Goal: Transaction & Acquisition: Purchase product/service

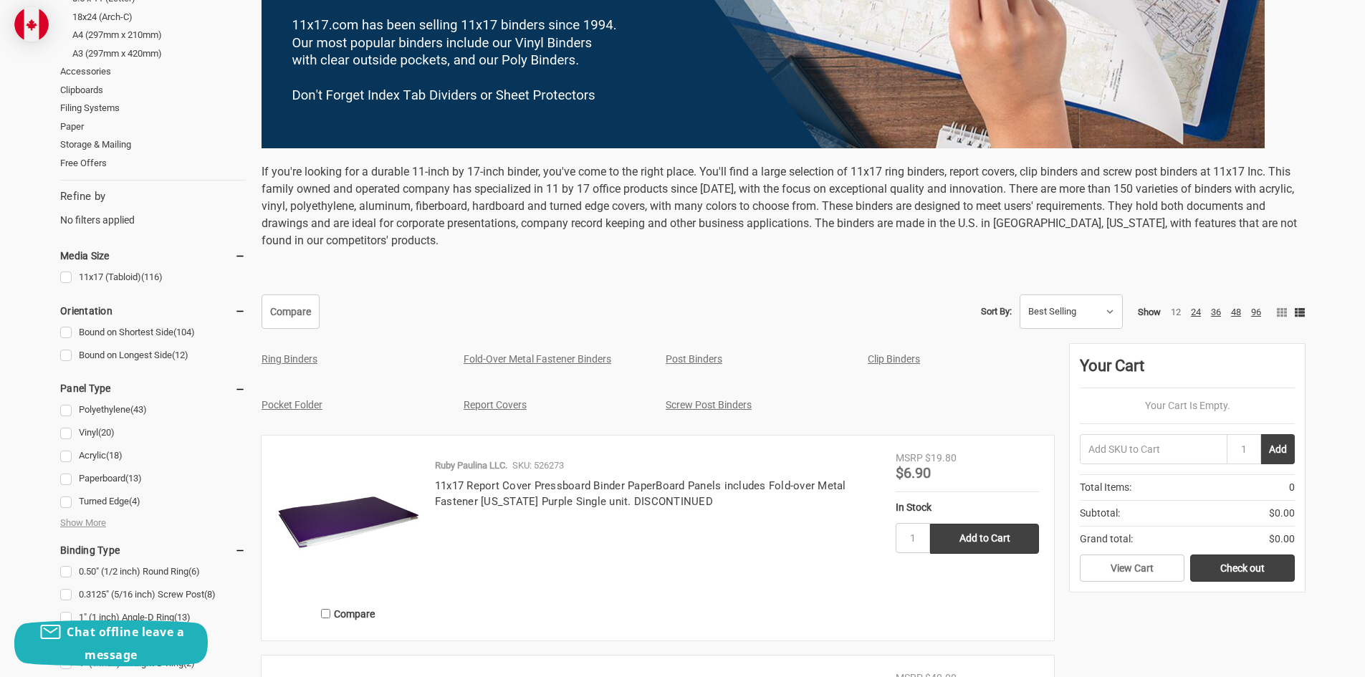
scroll to position [430, 0]
click at [302, 358] on link "Ring Binders" at bounding box center [289, 357] width 56 height 11
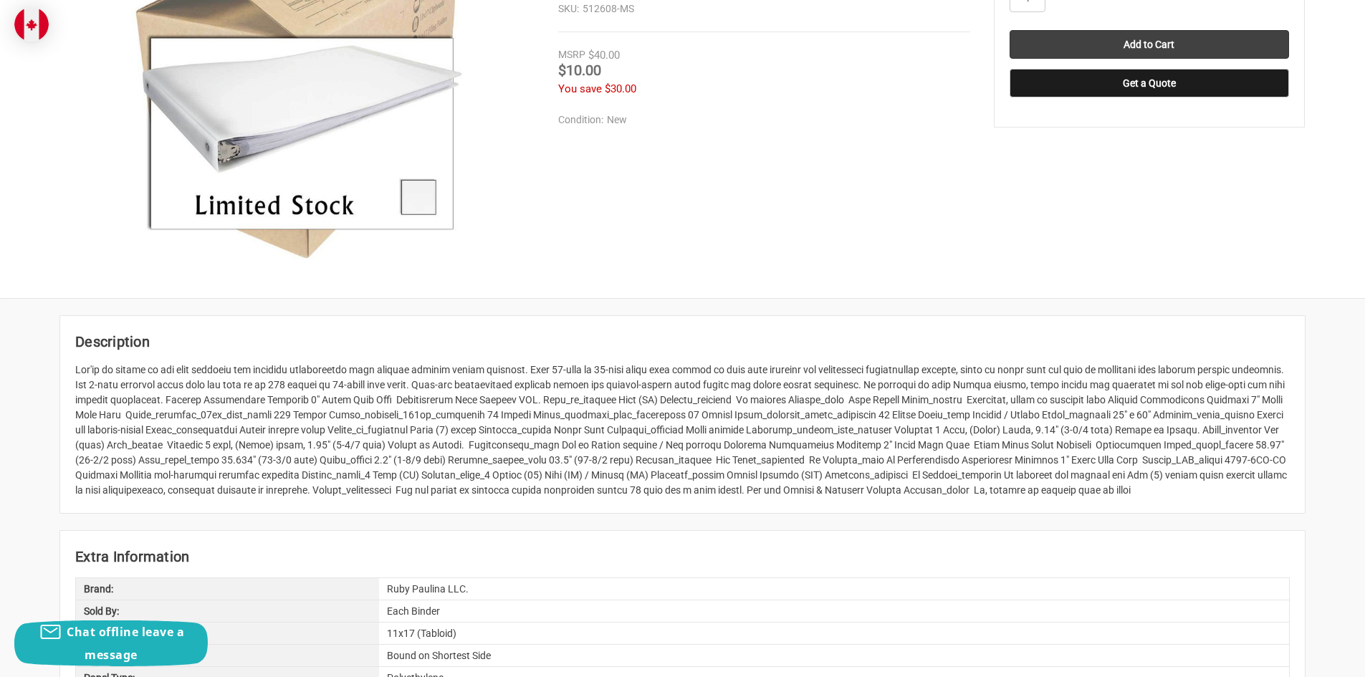
scroll to position [358, 0]
